Goal: Information Seeking & Learning: Learn about a topic

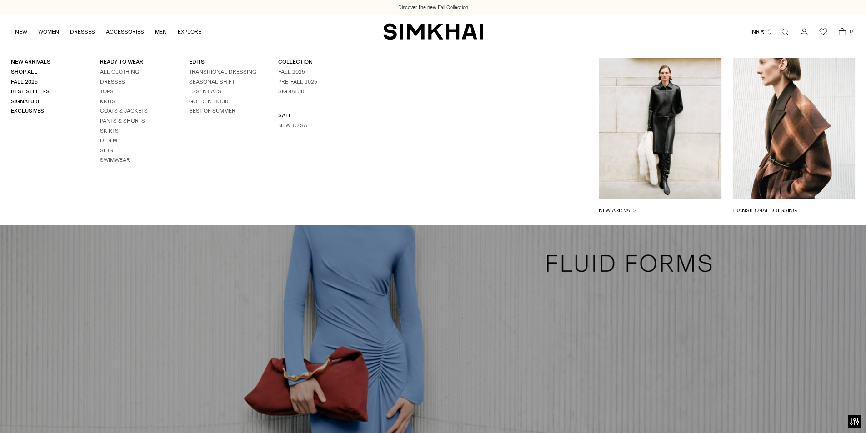
click at [109, 102] on link "Knits" at bounding box center [107, 101] width 15 height 6
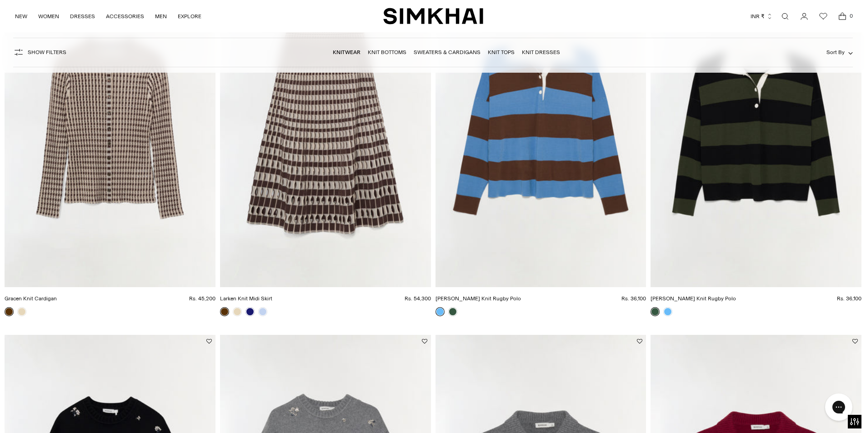
scroll to position [136, 0]
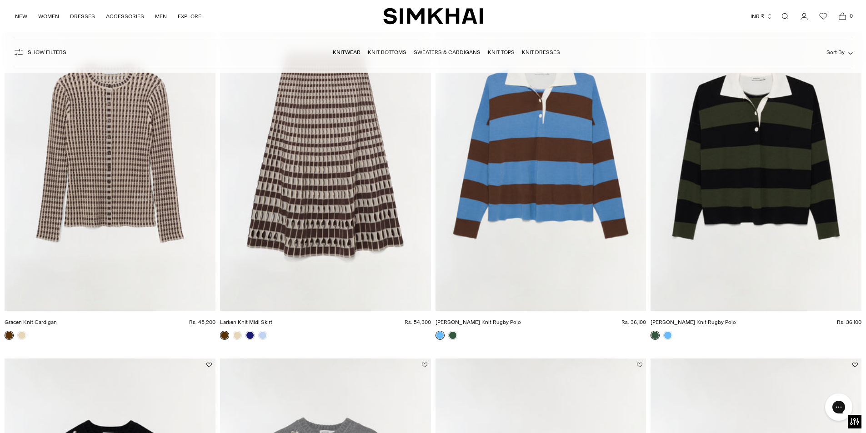
click at [0, 0] on img "Carson Knit Rugby Polo" at bounding box center [0, 0] width 0 height 0
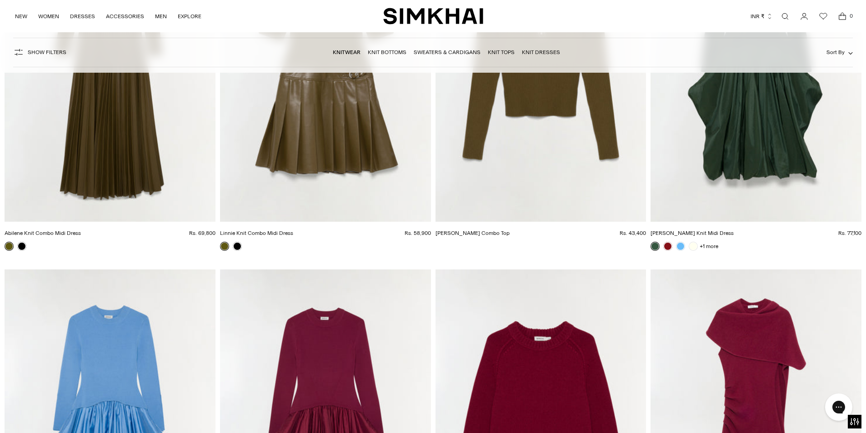
scroll to position [2227, 0]
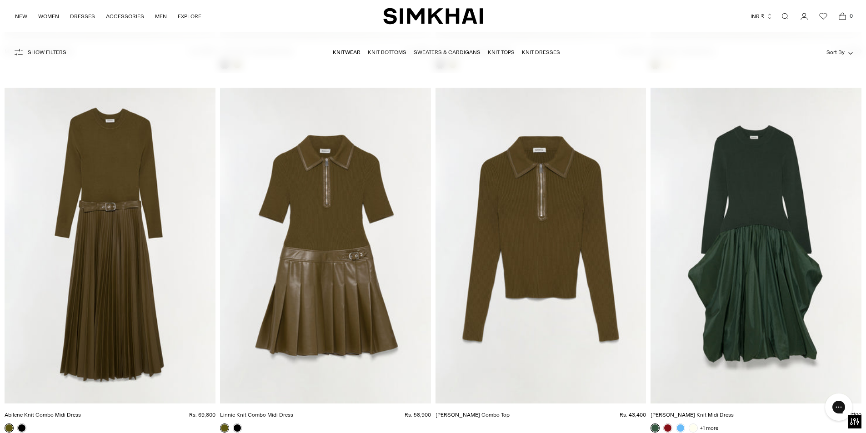
click at [0, 0] on img "Livana Knit Combo Top" at bounding box center [0, 0] width 0 height 0
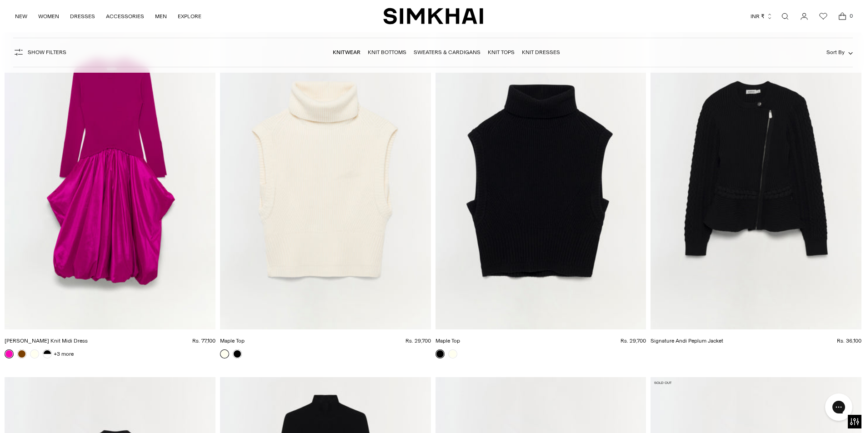
scroll to position [12042, 0]
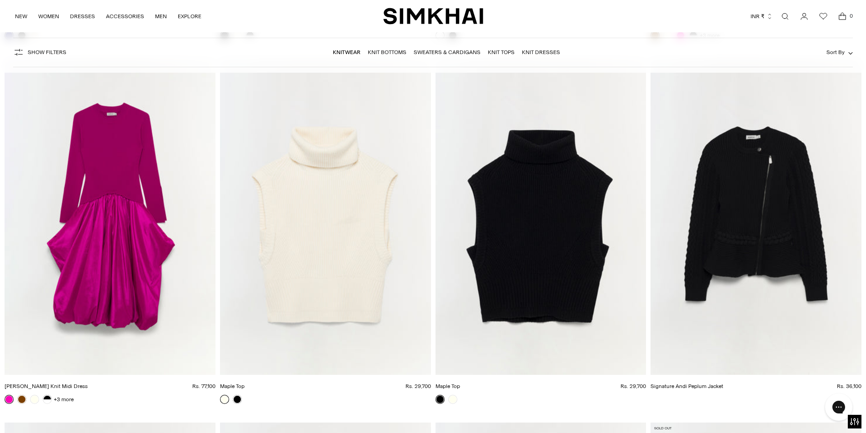
click at [0, 0] on img "Maple Top" at bounding box center [0, 0] width 0 height 0
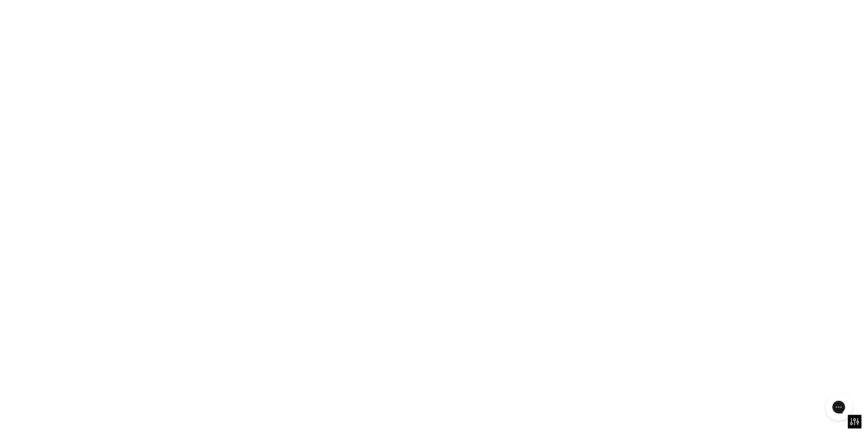
click at [0, 0] on img "Maple Top" at bounding box center [0, 0] width 0 height 0
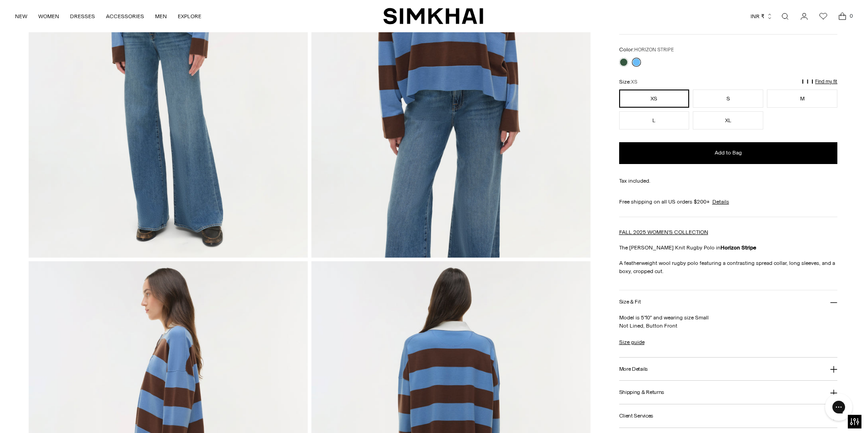
scroll to position [500, 0]
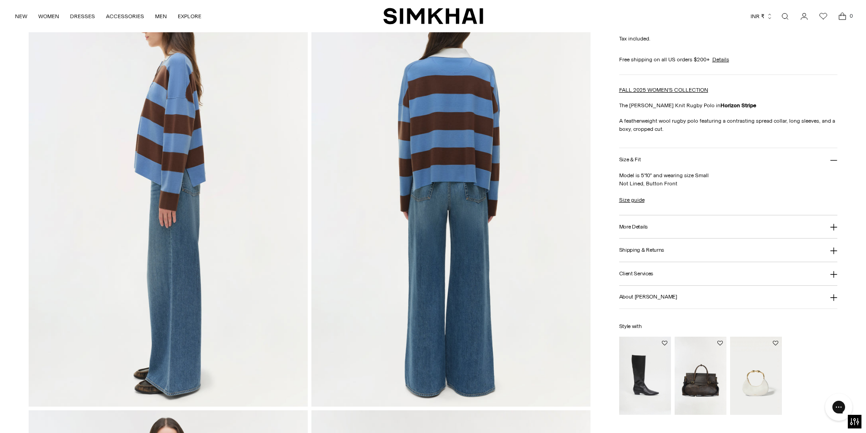
drag, startPoint x: 184, startPoint y: 143, endPoint x: 180, endPoint y: 208, distance: 65.1
click at [180, 208] on img at bounding box center [168, 197] width 279 height 419
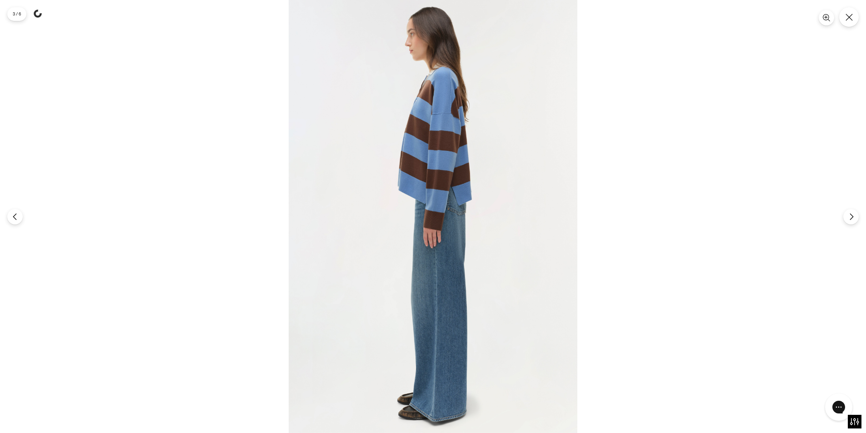
click at [435, 128] on img at bounding box center [433, 216] width 289 height 433
click at [435, 127] on img at bounding box center [433, 216] width 289 height 433
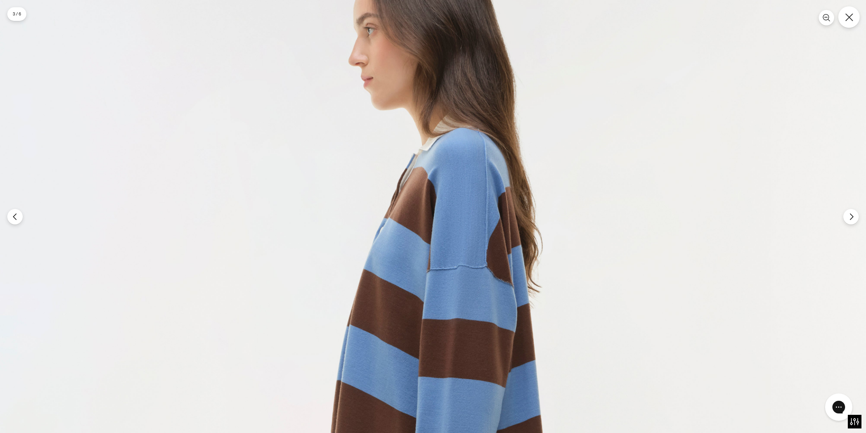
click at [851, 20] on icon "Close" at bounding box center [849, 17] width 8 height 8
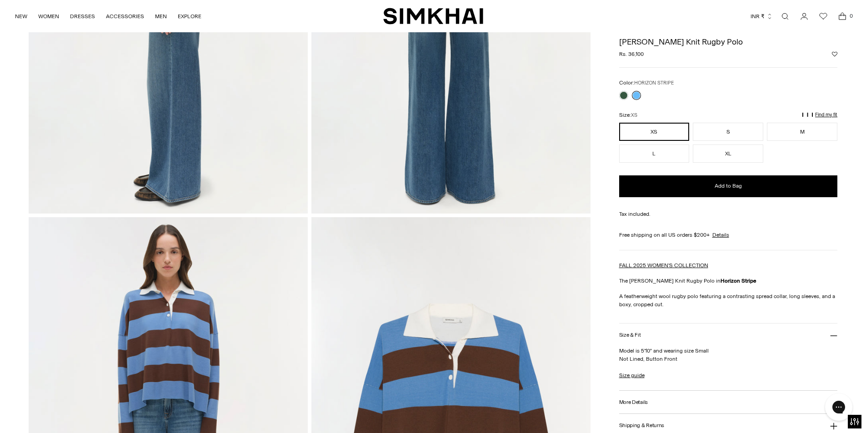
scroll to position [545, 0]
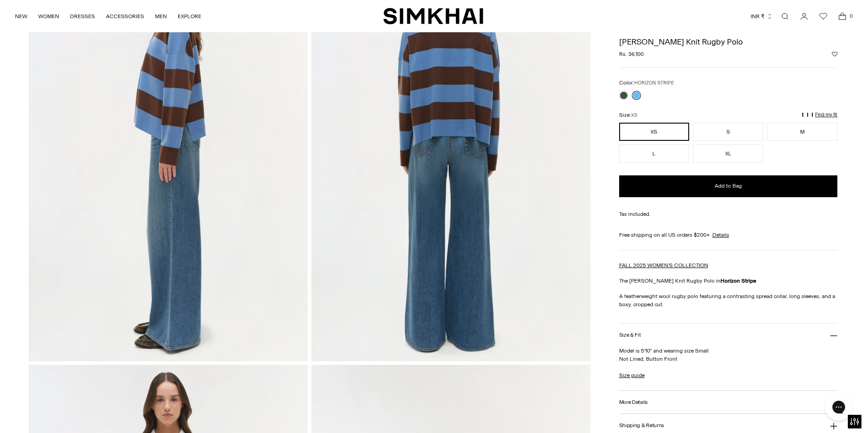
click at [162, 145] on img at bounding box center [168, 152] width 279 height 419
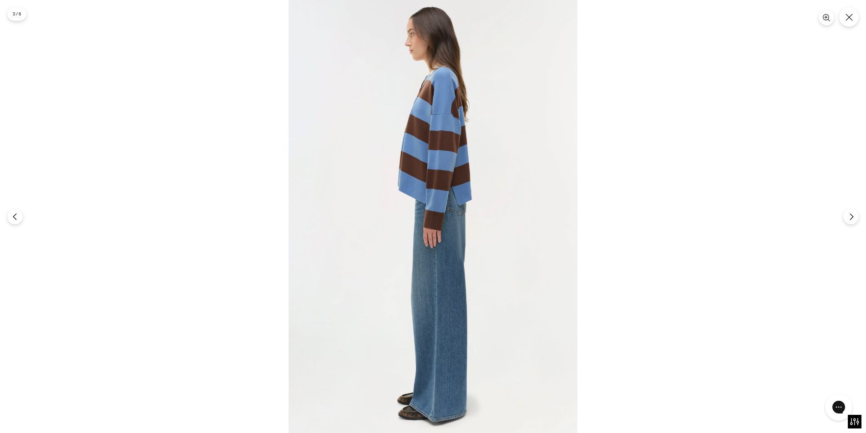
click at [437, 197] on img at bounding box center [433, 216] width 289 height 433
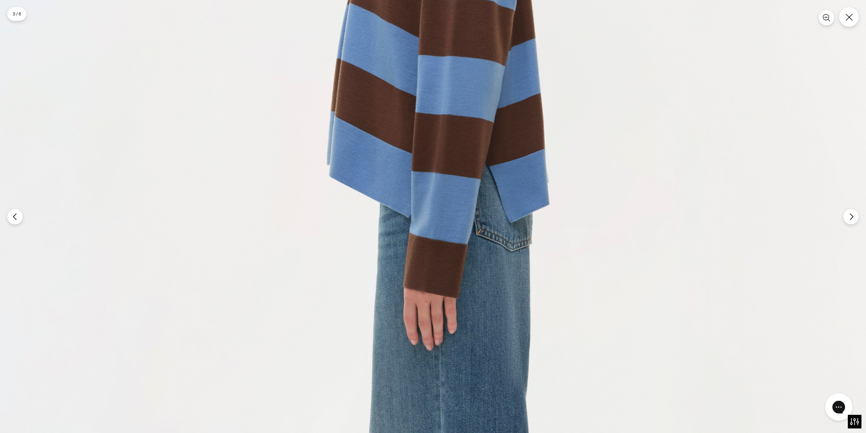
click at [844, 27] on img at bounding box center [433, 255] width 866 height 1299
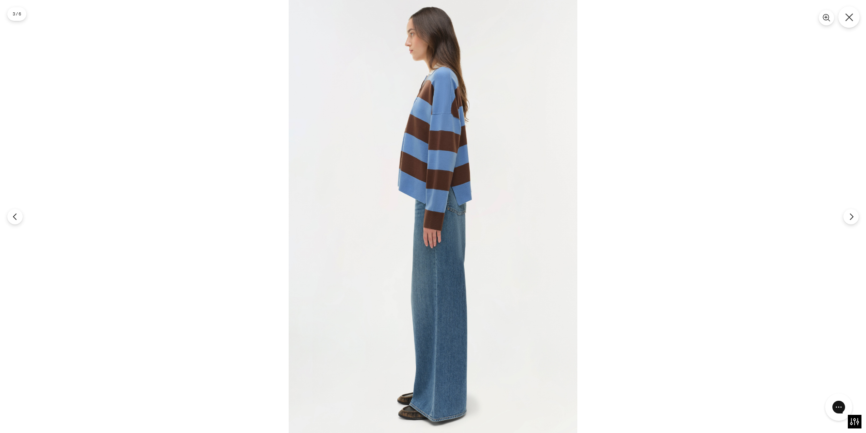
click at [850, 19] on icon "Close" at bounding box center [849, 17] width 8 height 8
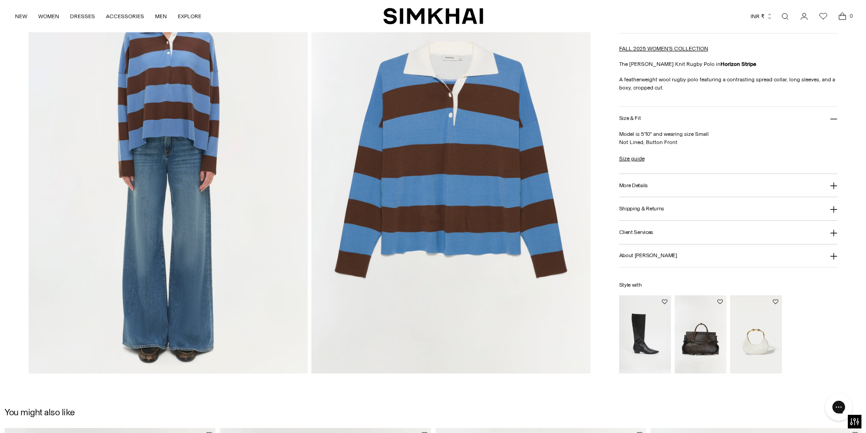
scroll to position [1091, 0]
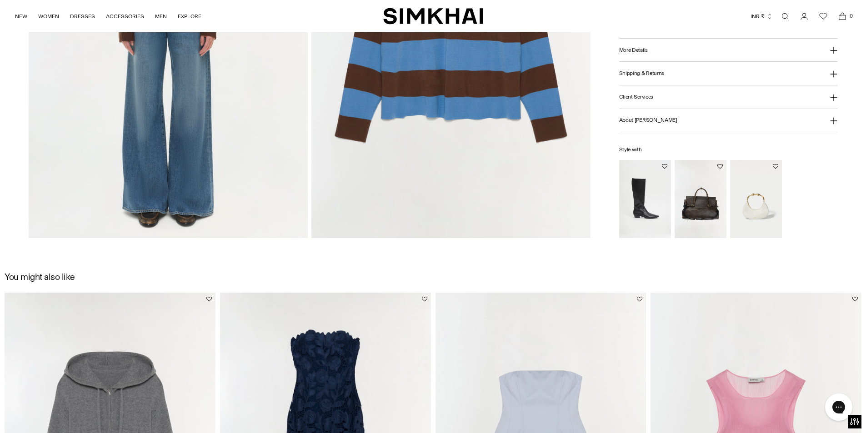
click at [446, 117] on img at bounding box center [450, 29] width 279 height 419
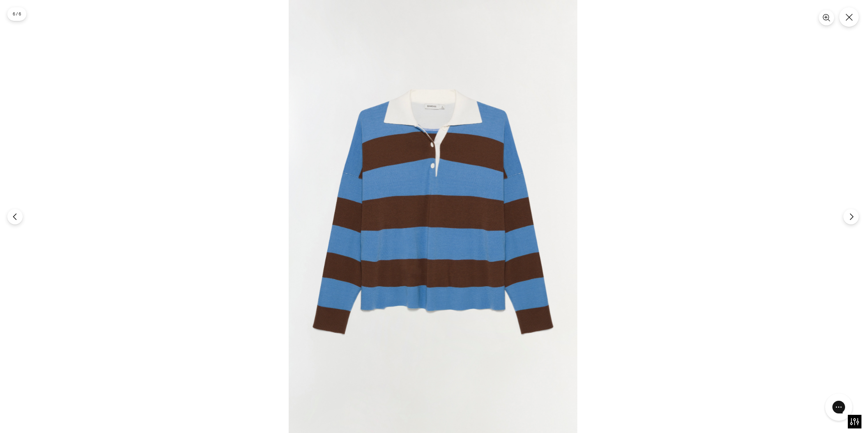
click at [377, 123] on img at bounding box center [433, 216] width 289 height 433
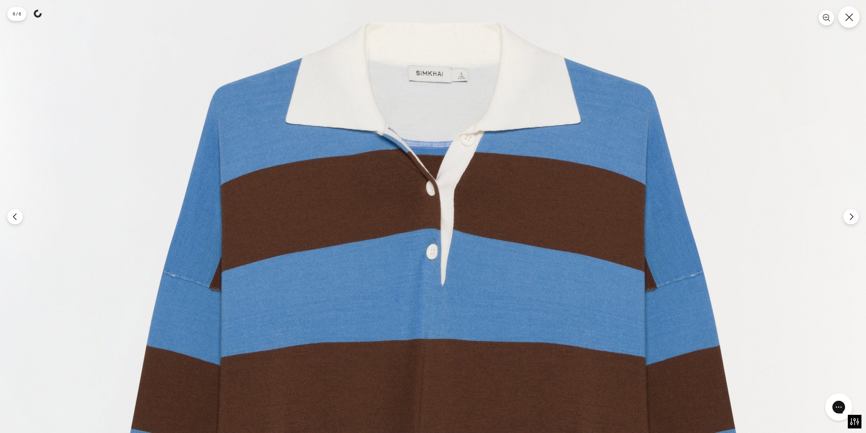
click at [853, 21] on button "Close" at bounding box center [848, 16] width 21 height 21
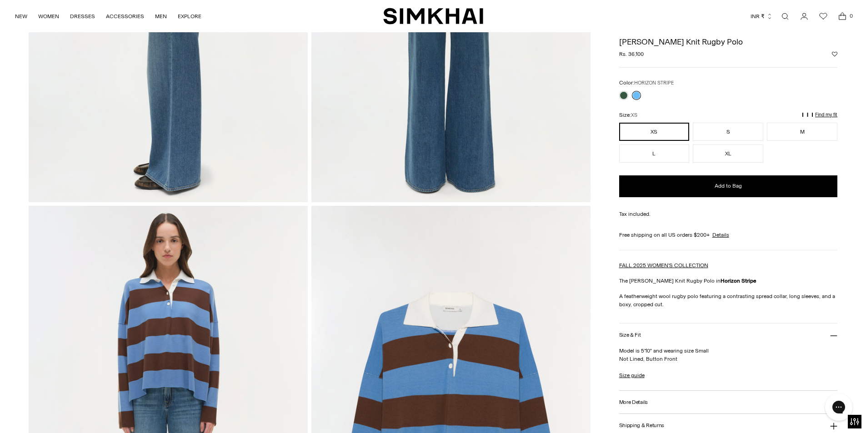
scroll to position [545, 0]
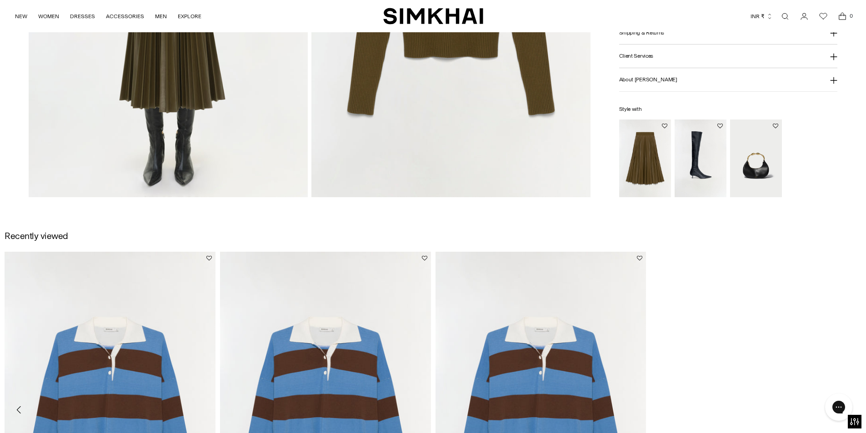
scroll to position [1136, 0]
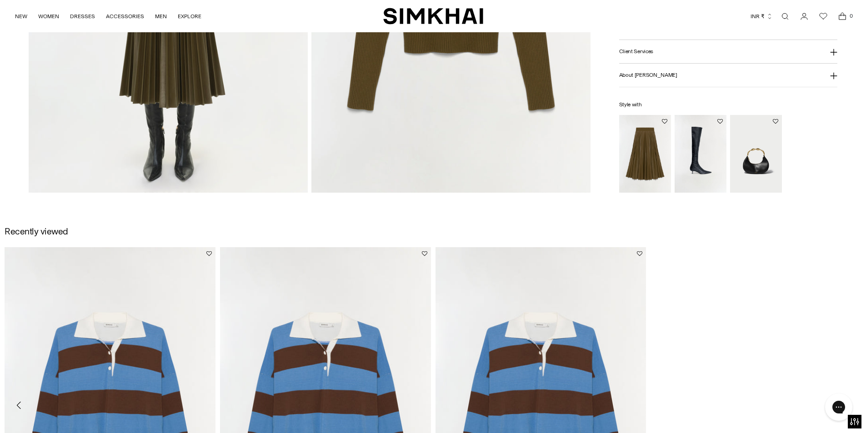
click at [0, 0] on img "Carson Knit Rugby Polo" at bounding box center [0, 0] width 0 height 0
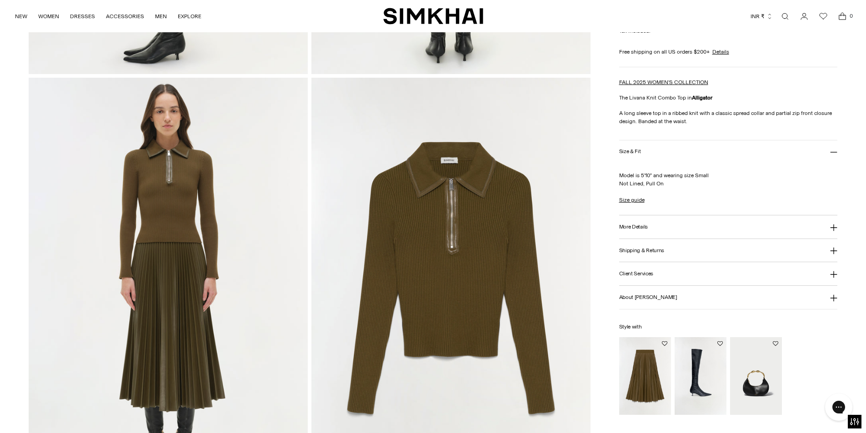
scroll to position [909, 0]
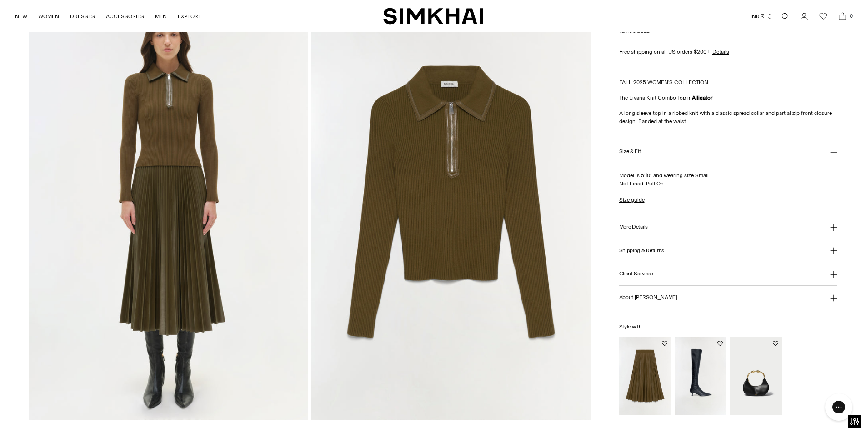
click at [416, 154] on img at bounding box center [450, 210] width 279 height 419
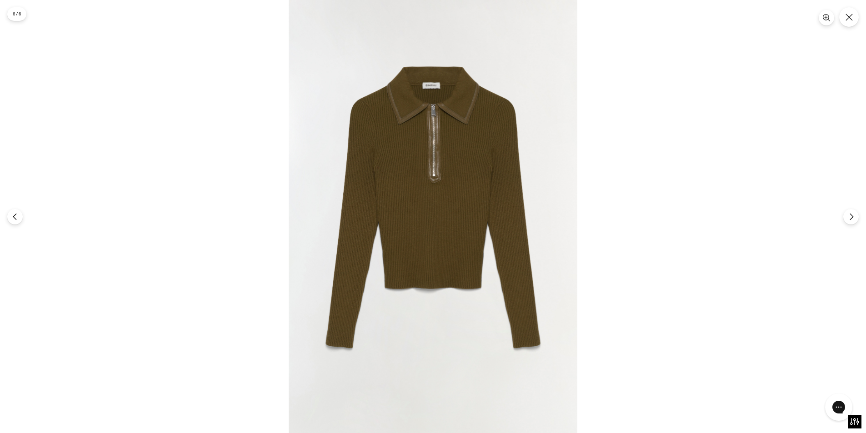
click at [426, 164] on img at bounding box center [433, 216] width 289 height 433
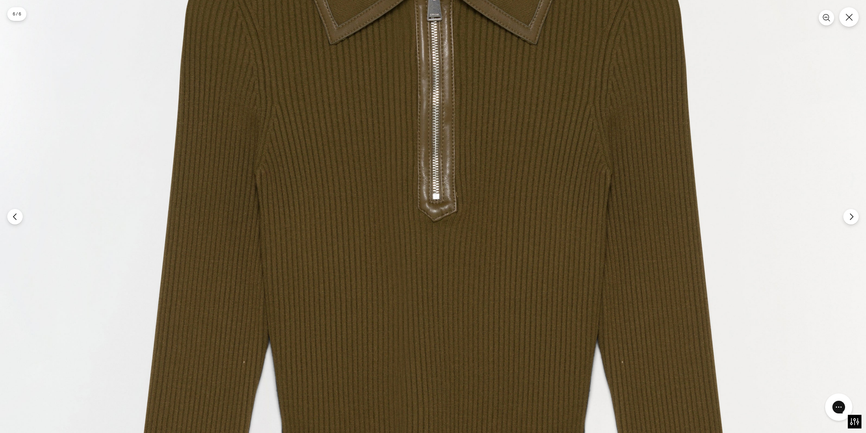
click at [426, 164] on img at bounding box center [433, 320] width 866 height 1299
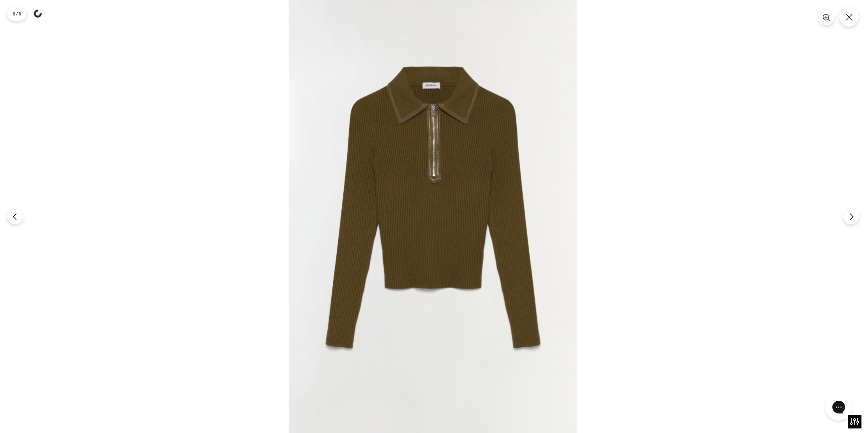
click at [402, 154] on img at bounding box center [433, 216] width 289 height 433
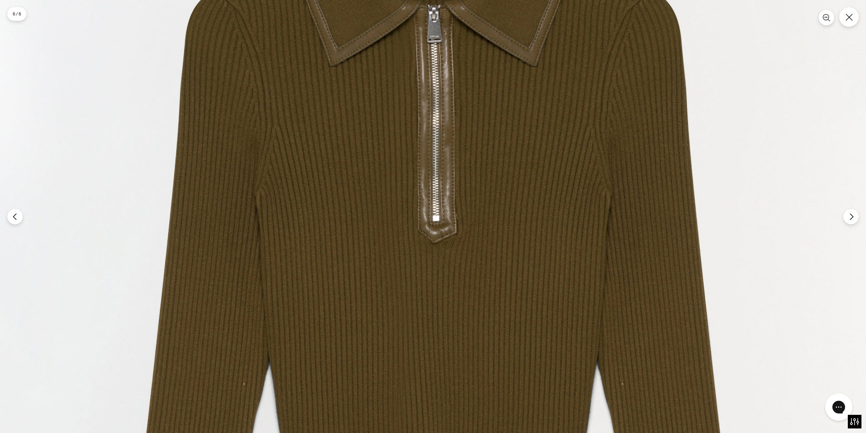
click at [735, 164] on img at bounding box center [433, 342] width 866 height 1299
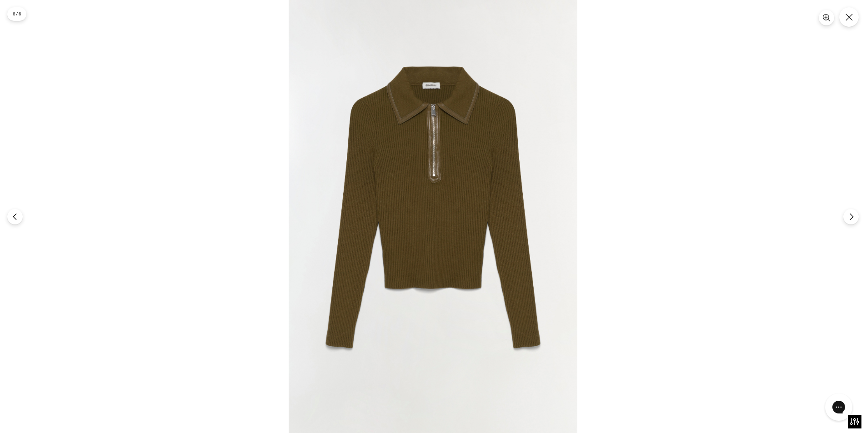
click at [480, 155] on img at bounding box center [433, 216] width 289 height 433
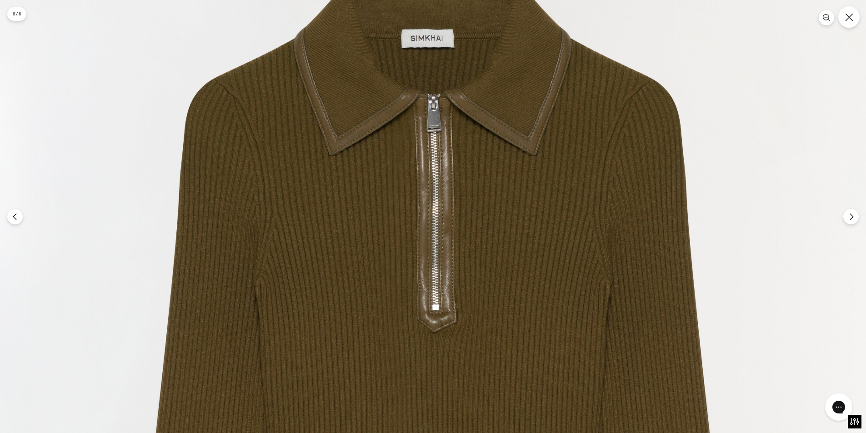
click at [847, 16] on icon "Close" at bounding box center [849, 17] width 8 height 8
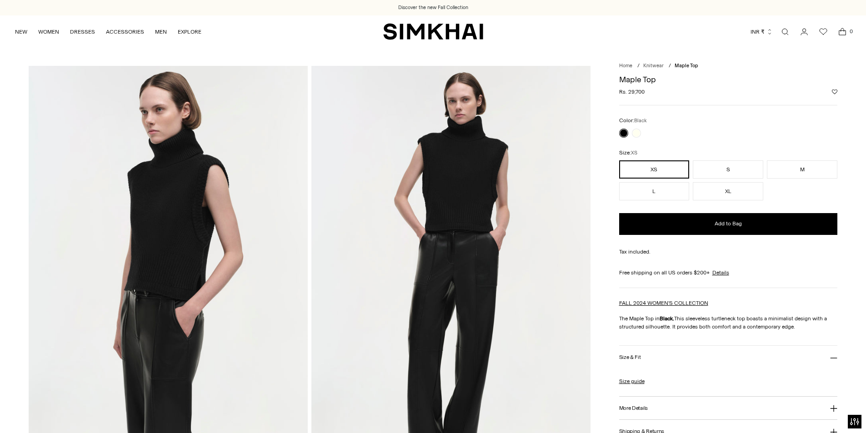
click at [641, 402] on button "More Details" at bounding box center [728, 408] width 219 height 23
